Goal: Use online tool/utility: Utilize a website feature to perform a specific function

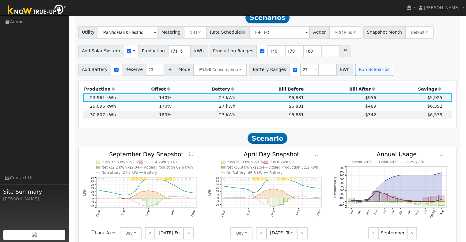
scroll to position [368, 0]
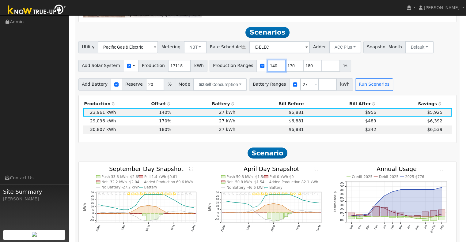
drag, startPoint x: 266, startPoint y: 65, endPoint x: 272, endPoint y: 61, distance: 7.7
click at [272, 61] on div "Add Solar System Use CSV Data Production 17115 kWh Production Ranges 140 170 18…" at bounding box center [267, 65] width 380 height 14
type input "170"
type input "180"
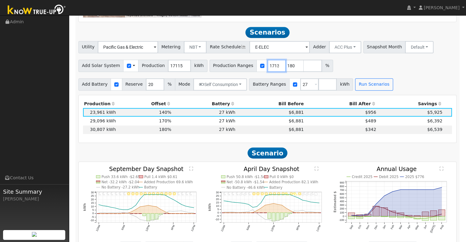
scroll to position [0, 3]
type input "180"
type input "17138"
click at [358, 85] on button "Run Scenarios" at bounding box center [374, 84] width 38 height 12
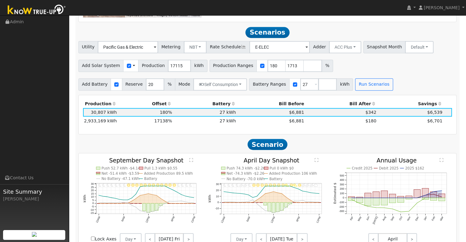
scroll to position [378, 0]
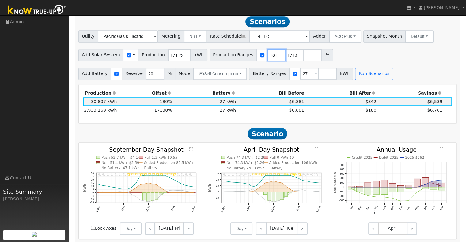
drag, startPoint x: 263, startPoint y: 58, endPoint x: 251, endPoint y: 51, distance: 13.4
click at [267, 51] on input "181" at bounding box center [276, 55] width 18 height 12
type input "17138"
type input "1"
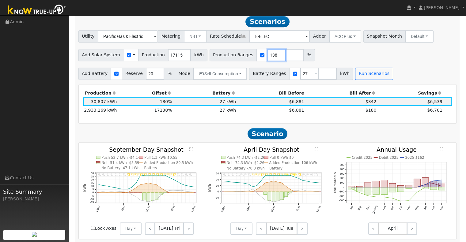
type input "138"
click at [285, 59] on input "number" at bounding box center [294, 55] width 18 height 12
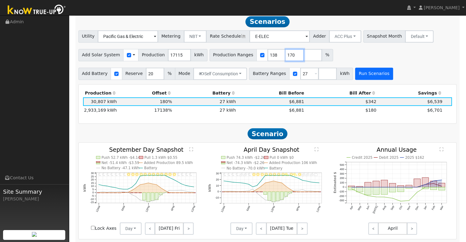
type input "170"
click at [355, 80] on button "Run Scenarios" at bounding box center [374, 74] width 38 height 12
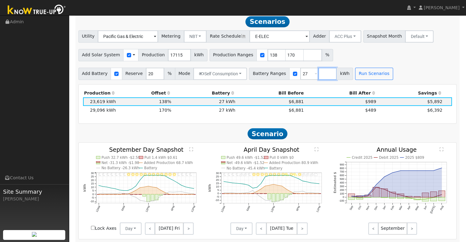
click at [318, 76] on input "number" at bounding box center [327, 74] width 18 height 12
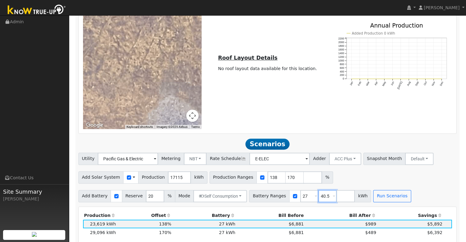
scroll to position [409, 0]
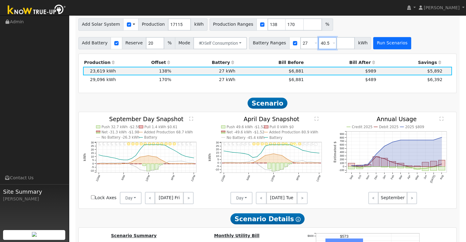
type input "40.5"
click at [375, 45] on button "Run Scenarios" at bounding box center [392, 43] width 38 height 12
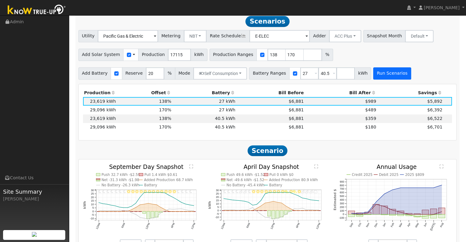
scroll to position [378, 0]
click at [173, 114] on td "27 kWh" at bounding box center [204, 110] width 64 height 9
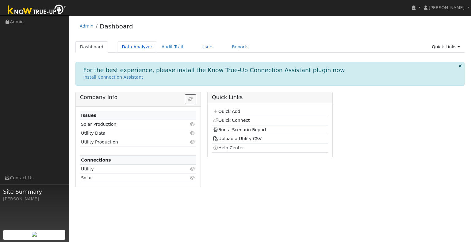
click at [126, 43] on link "Data Analyzer" at bounding box center [137, 46] width 40 height 11
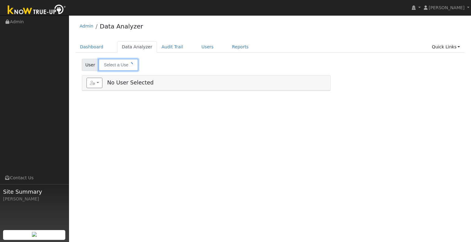
type input "[PERSON_NAME]"
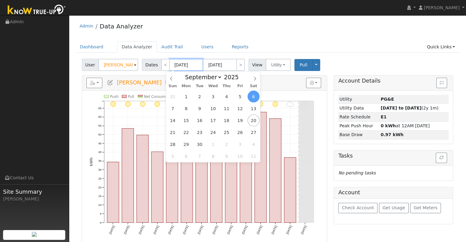
click at [190, 67] on input "[DATE]" at bounding box center [186, 65] width 34 height 12
click at [186, 94] on span "1" at bounding box center [186, 97] width 12 height 12
type input "09/01/2025"
type input "09/30/2025"
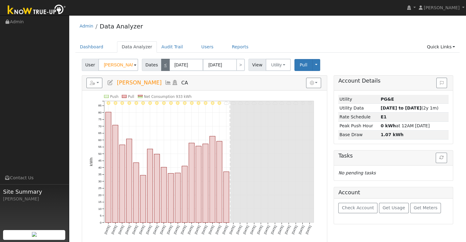
click at [163, 66] on link "<" at bounding box center [165, 65] width 9 height 12
type input "08/01/2025"
type input "08/31/2025"
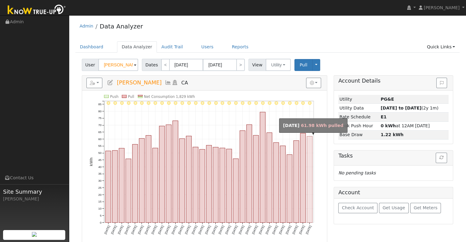
click at [310, 150] on rect "onclick=""" at bounding box center [310, 180] width 6 height 86
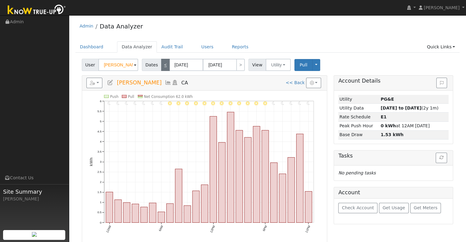
click at [161, 65] on link "<" at bounding box center [165, 65] width 9 height 12
type input "08/30/2025"
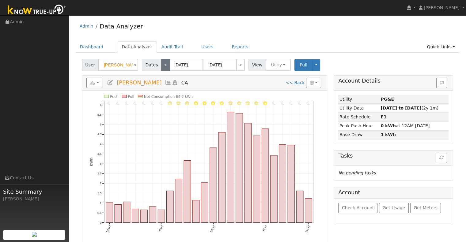
click at [161, 65] on link "<" at bounding box center [165, 65] width 9 height 12
type input "08/29/2025"
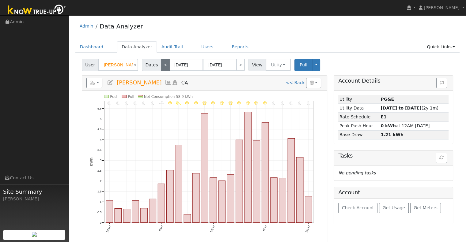
click at [161, 65] on link "<" at bounding box center [165, 65] width 9 height 12
type input "08/28/2025"
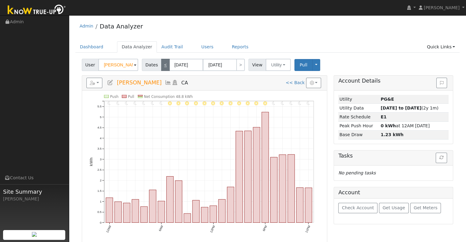
click at [161, 65] on link "<" at bounding box center [165, 65] width 9 height 12
type input "08/27/2025"
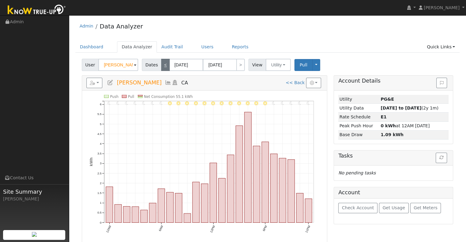
click at [161, 65] on link "<" at bounding box center [165, 65] width 9 height 12
type input "08/26/2025"
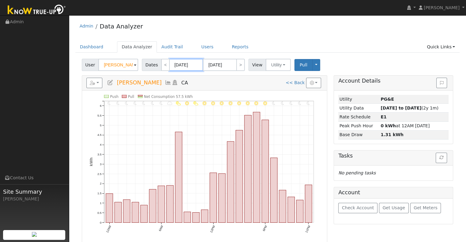
click at [186, 62] on input "08/26/2025" at bounding box center [186, 65] width 34 height 12
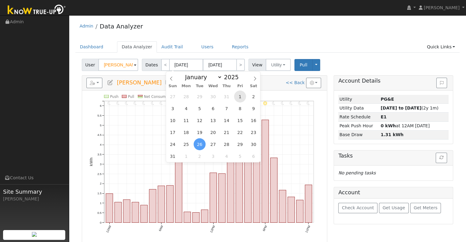
click at [241, 97] on span "1" at bounding box center [240, 97] width 12 height 12
type input "08/01/2025"
type input "08/31/2025"
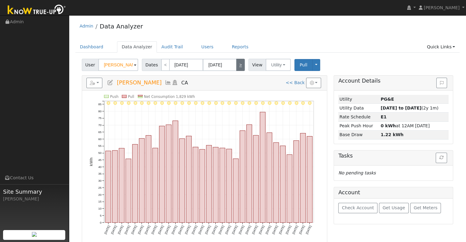
click at [236, 64] on link ">" at bounding box center [240, 65] width 9 height 12
type input "09/01/2025"
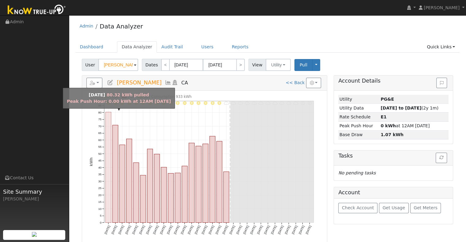
click at [108, 131] on rect "onclick=""" at bounding box center [108, 167] width 6 height 111
type input "09/01/2025"
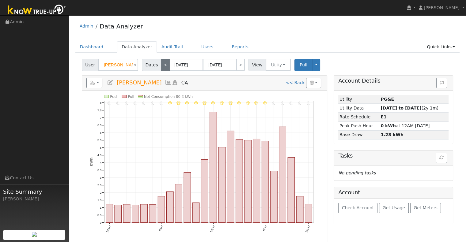
click at [161, 66] on link "<" at bounding box center [165, 65] width 9 height 12
type input "08/31/2025"
select select "7"
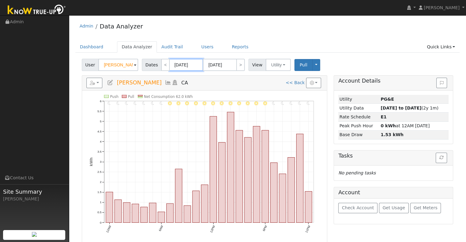
click at [178, 66] on input "08/31/2025" at bounding box center [186, 65] width 34 height 12
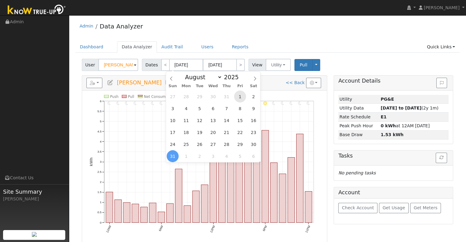
click at [240, 95] on span "1" at bounding box center [240, 97] width 12 height 12
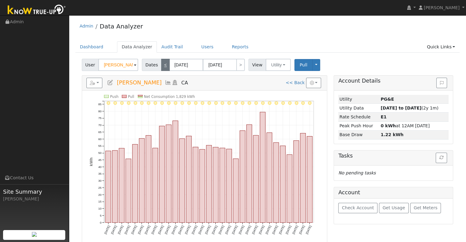
click at [161, 62] on link "<" at bounding box center [165, 65] width 9 height 12
type input "07/01/2025"
type input "07/31/2025"
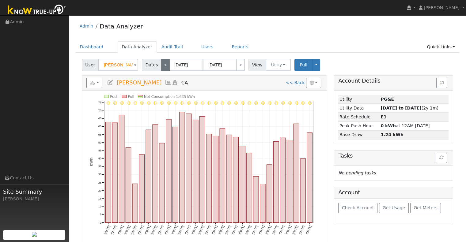
click at [162, 65] on link "<" at bounding box center [165, 65] width 9 height 12
type input "06/01/2025"
type input "06/30/2025"
